Goal: Transaction & Acquisition: Purchase product/service

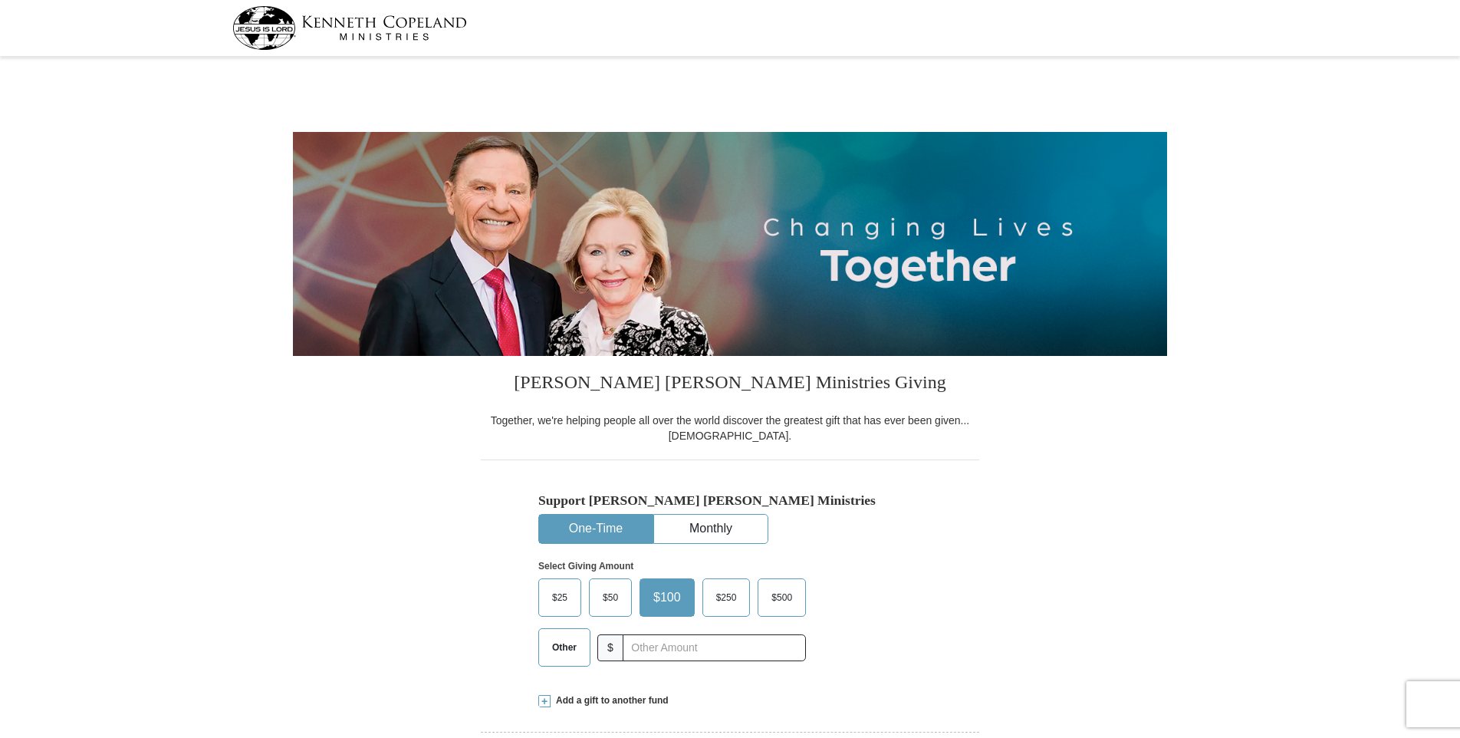
select select "VA"
click at [783, 638] on input "text" at bounding box center [714, 647] width 170 height 27
type input "30.00"
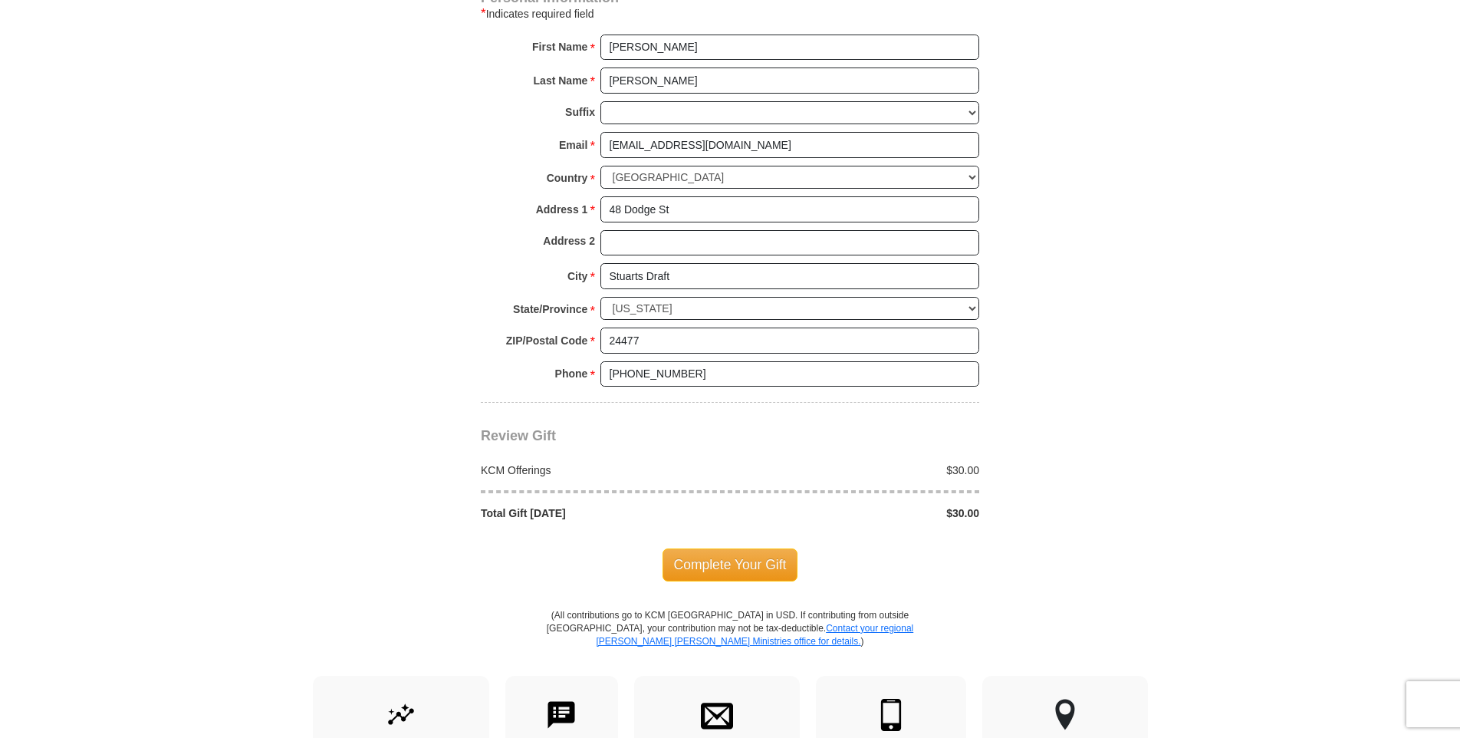
scroll to position [1150, 0]
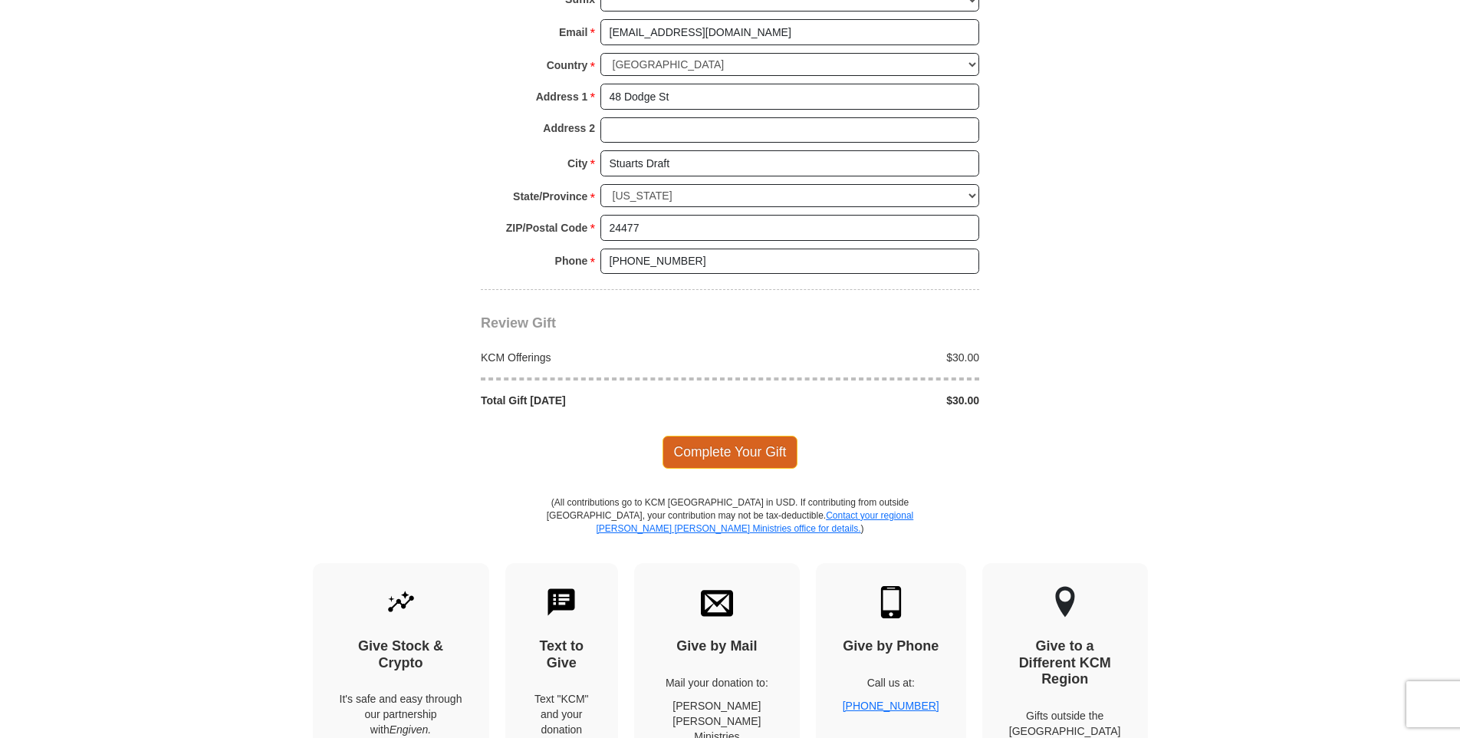
click at [766, 452] on span "Complete Your Gift" at bounding box center [730, 451] width 136 height 32
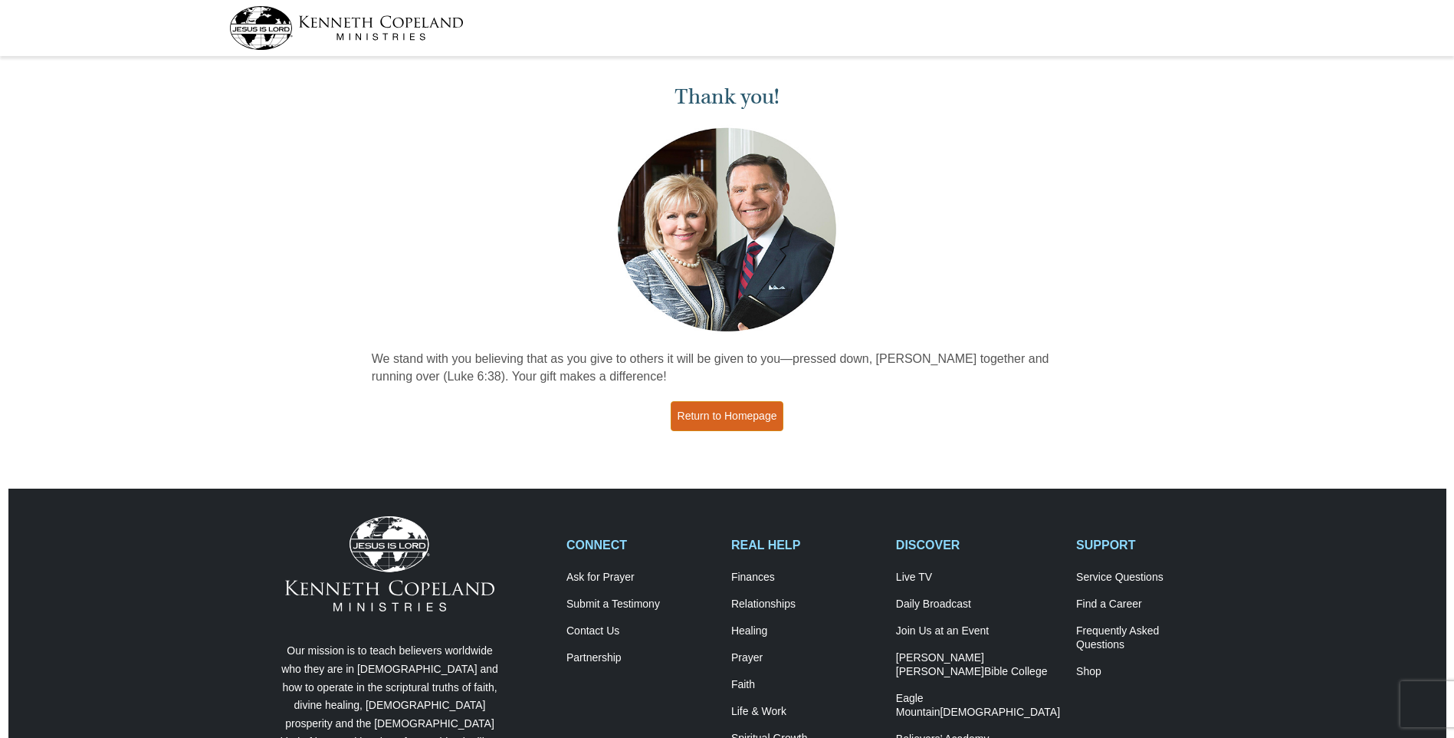
click at [715, 407] on link "Return to Homepage" at bounding box center [727, 416] width 113 height 30
